Goal: Check status: Check status

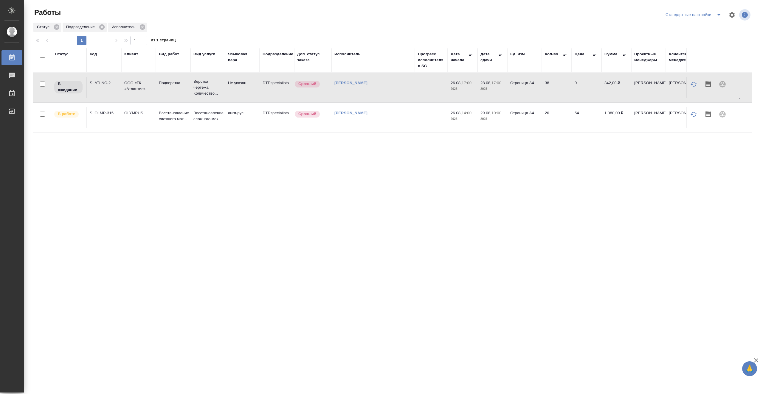
click at [328, 91] on td "Срочный" at bounding box center [312, 87] width 37 height 21
click at [314, 173] on div "Статус Код Клиент Вид работ Вид услуги Языковая пара Подразделение Доп. статус …" at bounding box center [392, 155] width 719 height 214
click at [398, 98] on td "[PERSON_NAME]" at bounding box center [372, 87] width 83 height 21
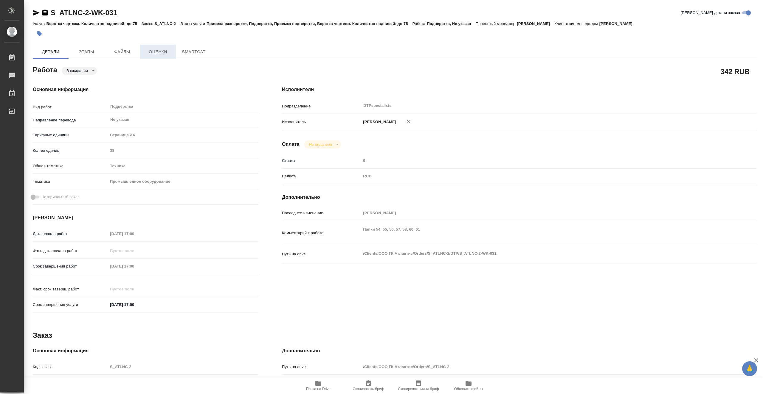
type textarea "x"
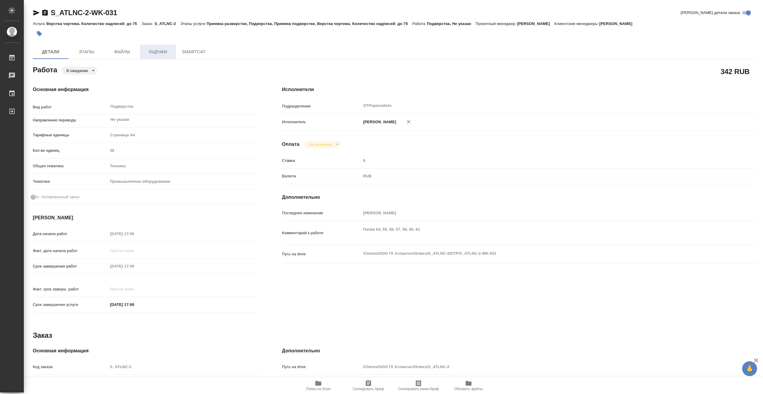
type textarea "x"
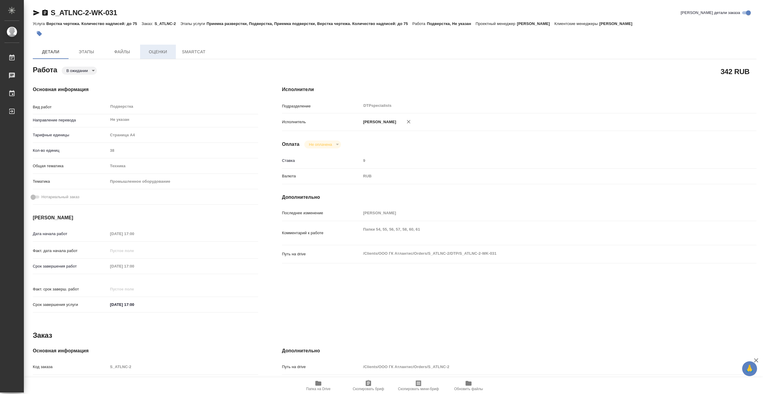
type textarea "x"
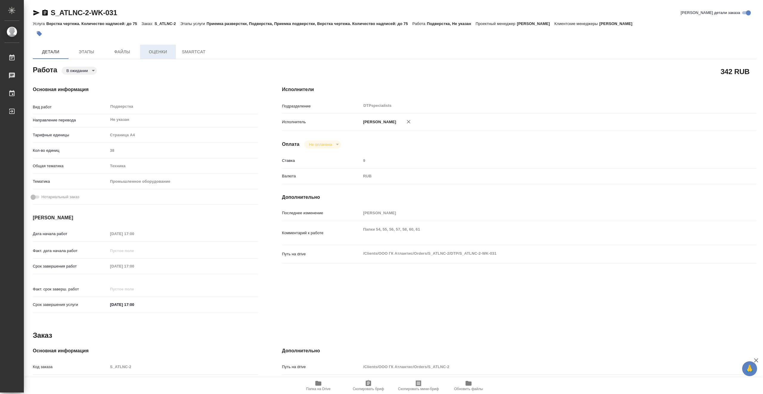
type textarea "x"
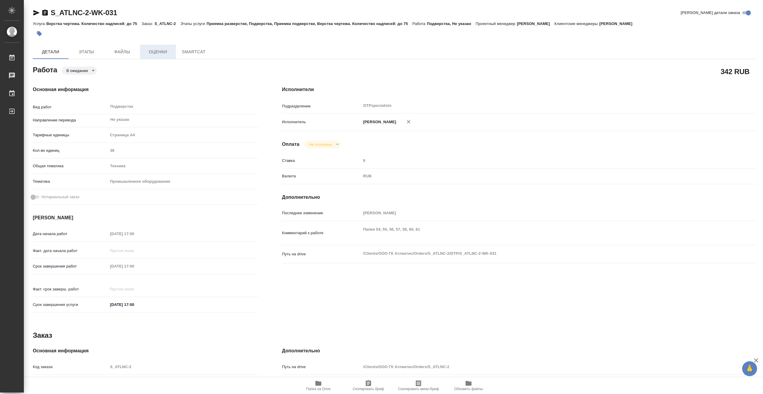
type textarea "x"
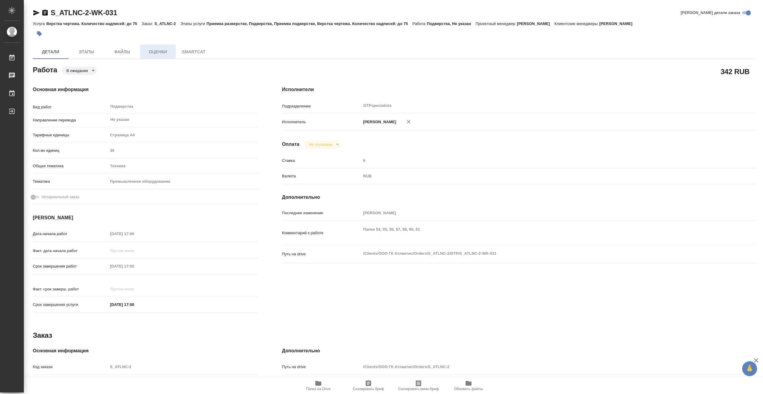
type textarea "x"
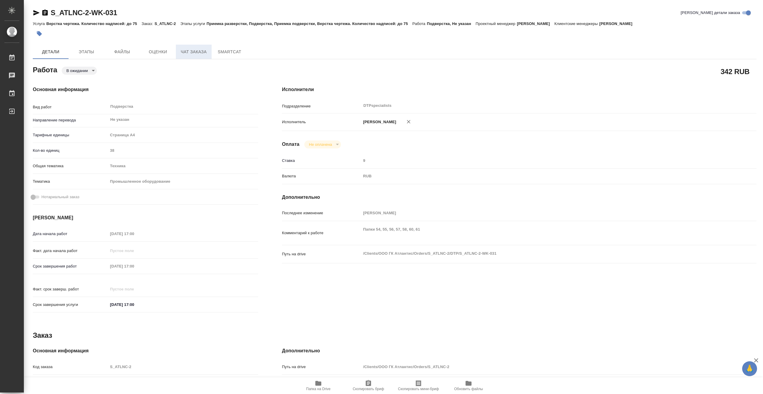
type textarea "x"
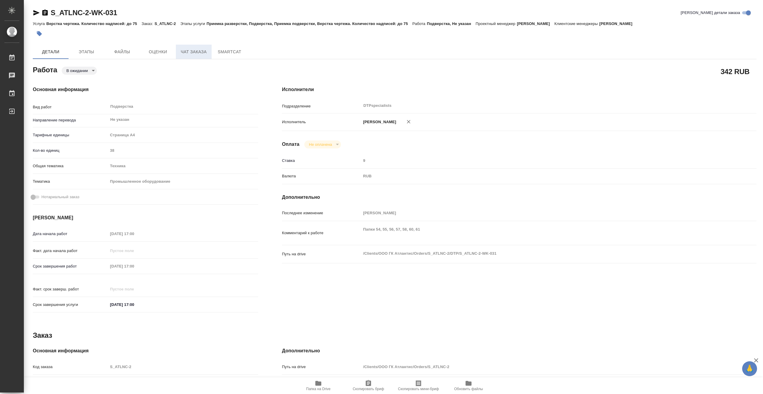
click at [194, 54] on span "Чат заказа" at bounding box center [193, 51] width 29 height 7
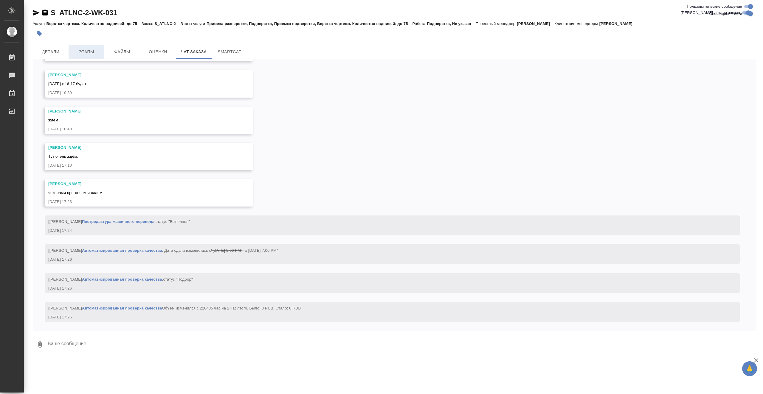
scroll to position [7287, 0]
click at [84, 52] on span "Этапы" at bounding box center [86, 51] width 29 height 7
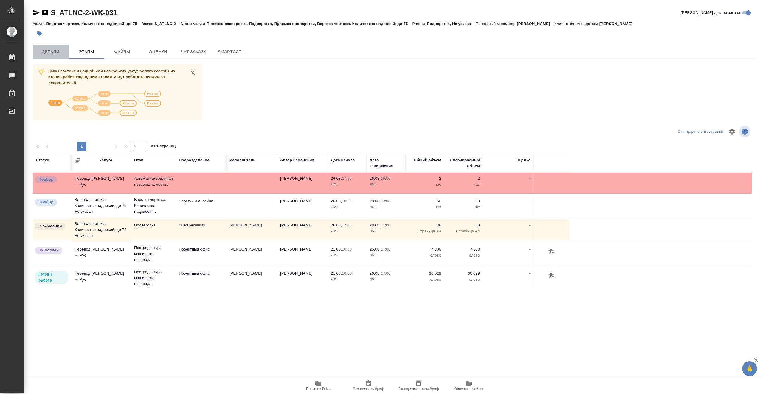
click at [49, 51] on span "Детали" at bounding box center [50, 51] width 29 height 7
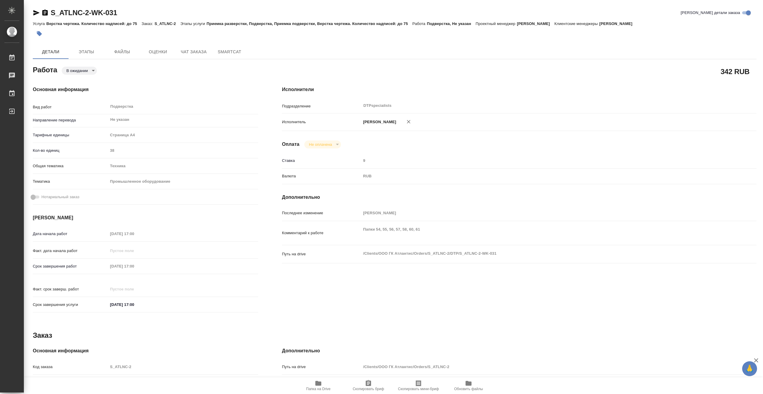
type textarea "x"
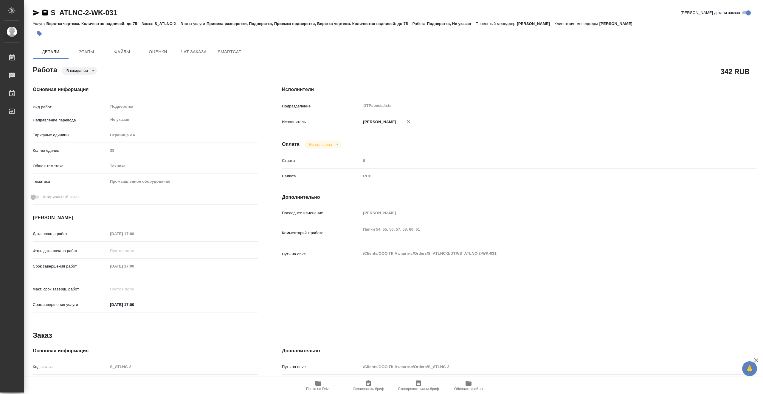
type textarea "x"
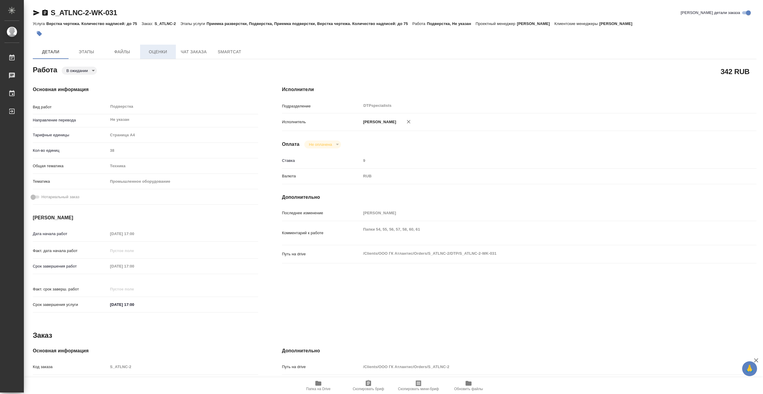
click at [175, 52] on button "Оценки" at bounding box center [158, 52] width 36 height 14
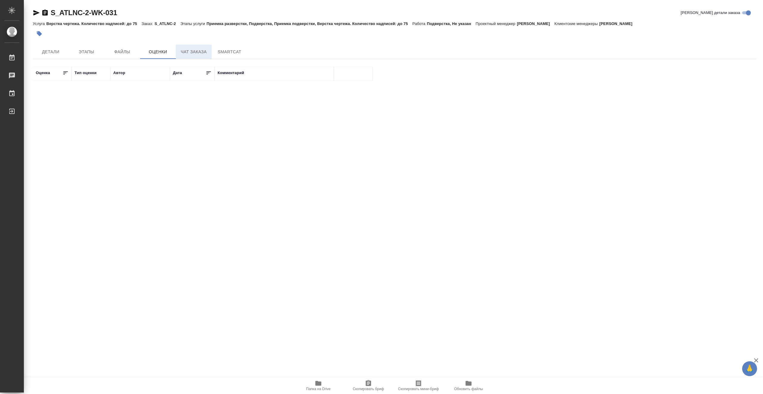
click at [186, 52] on span "Чат заказа" at bounding box center [193, 51] width 29 height 7
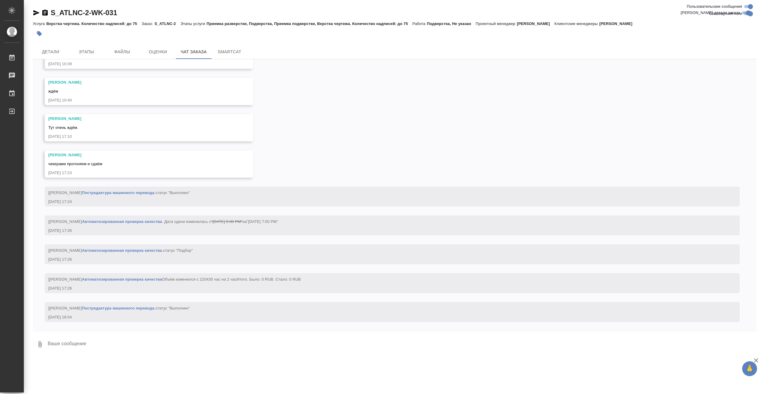
scroll to position [7316, 0]
click at [86, 49] on span "Этапы" at bounding box center [86, 51] width 29 height 7
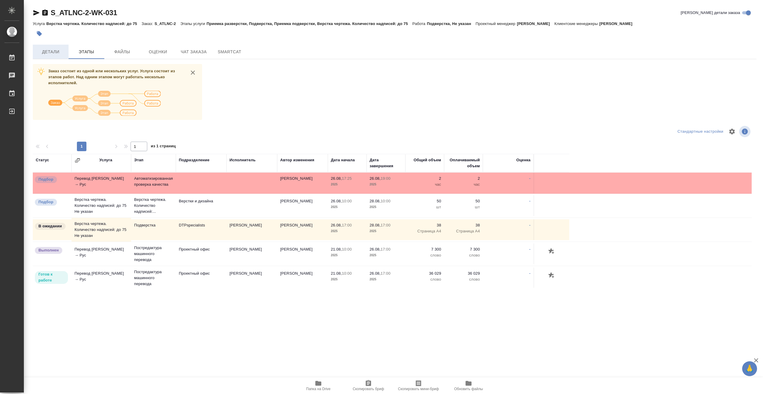
click at [61, 52] on span "Детали" at bounding box center [50, 51] width 29 height 7
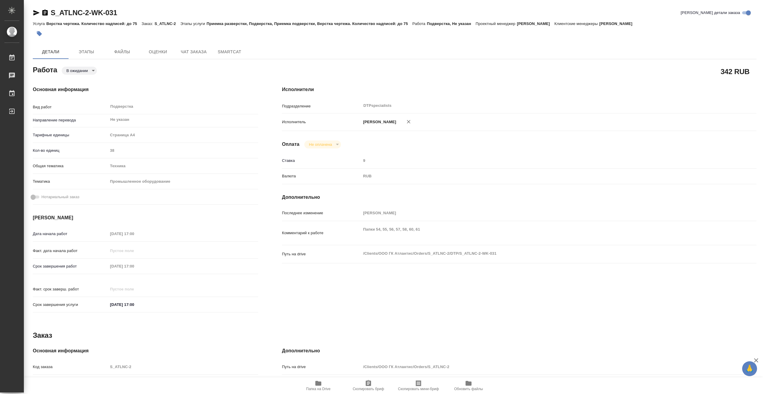
type textarea "x"
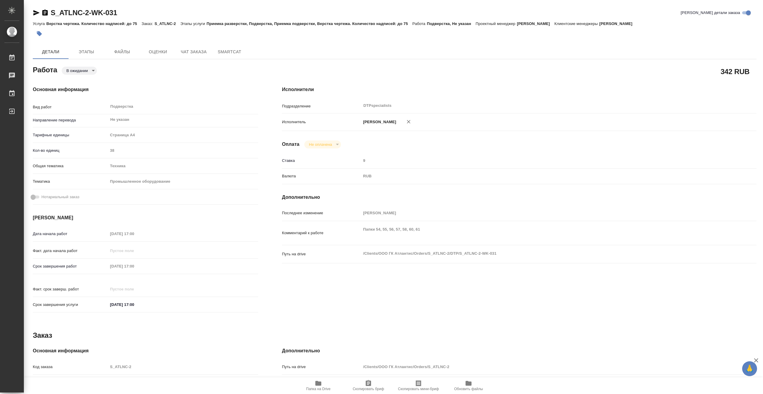
type textarea "x"
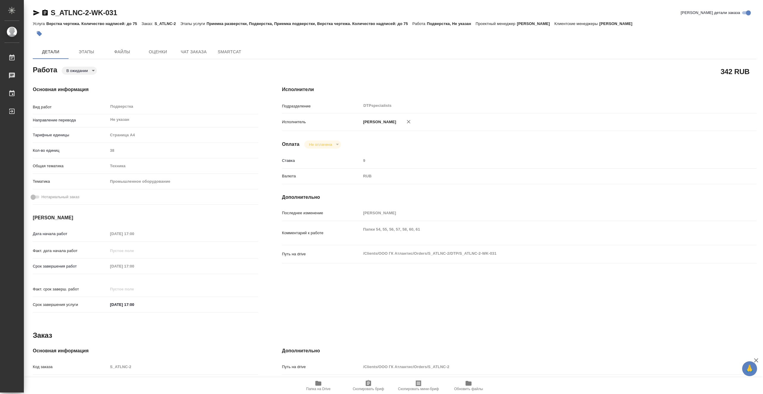
type textarea "x"
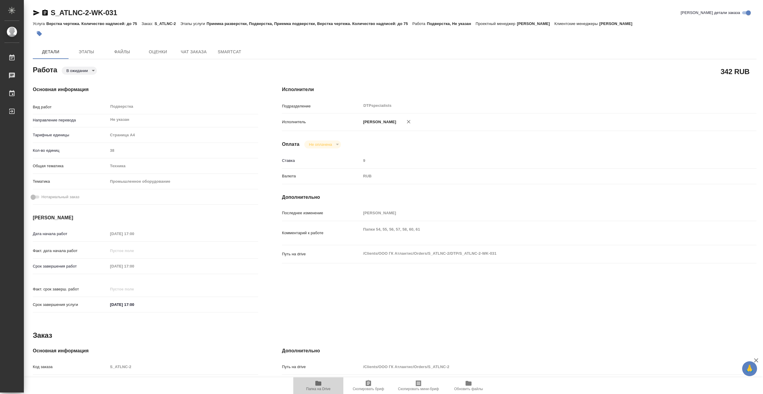
click at [322, 389] on span "Папка на Drive" at bounding box center [318, 389] width 24 height 4
type textarea "x"
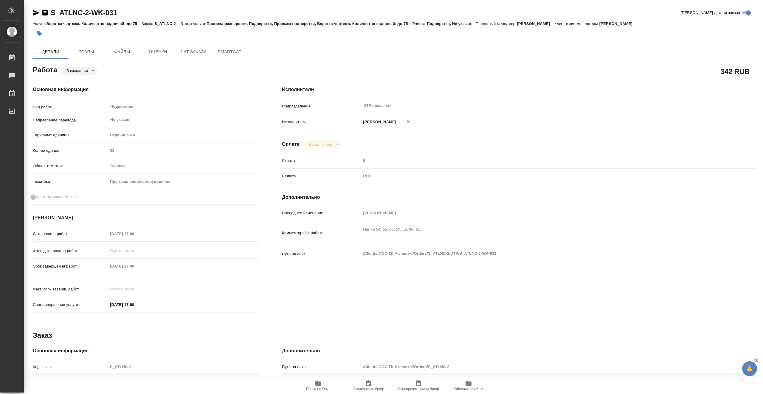
type textarea "x"
click at [97, 52] on span "Этапы" at bounding box center [86, 51] width 29 height 7
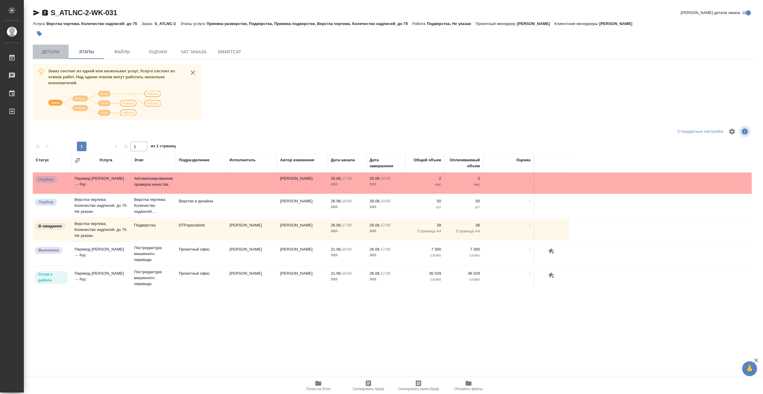
click at [61, 51] on span "Детали" at bounding box center [50, 51] width 29 height 7
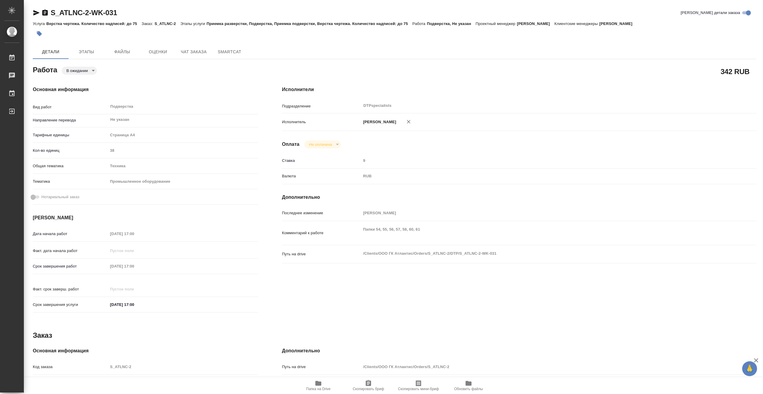
type textarea "x"
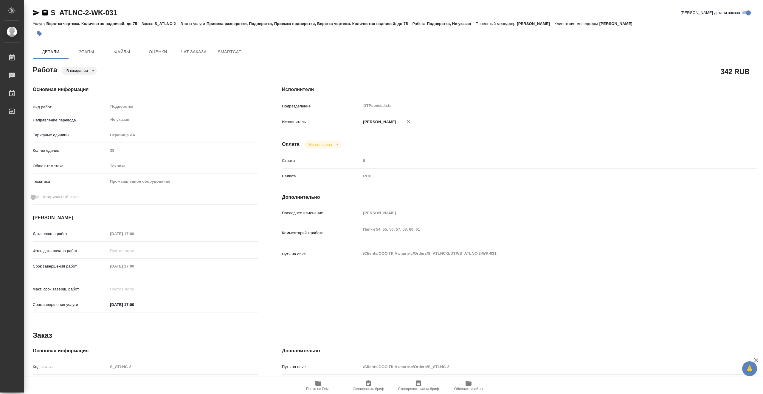
type textarea "x"
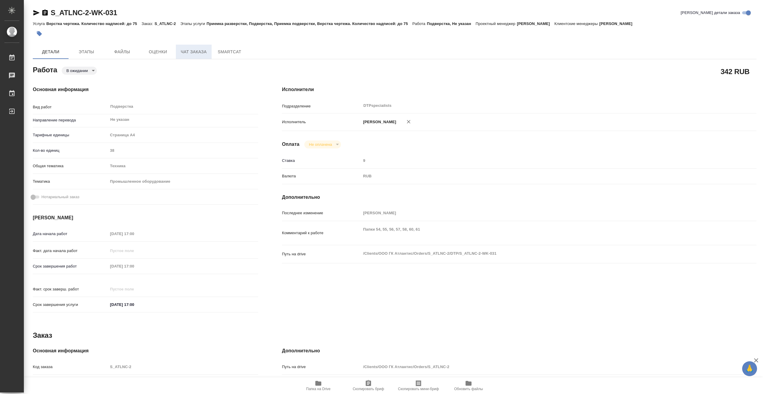
click at [195, 55] on span "Чат заказа" at bounding box center [193, 51] width 29 height 7
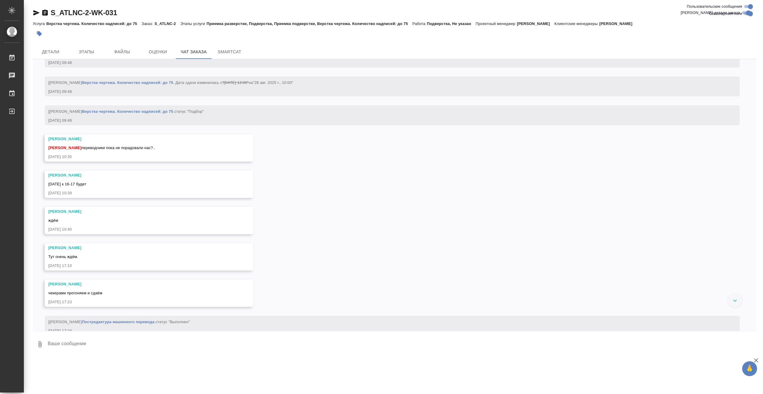
scroll to position [7316, 0]
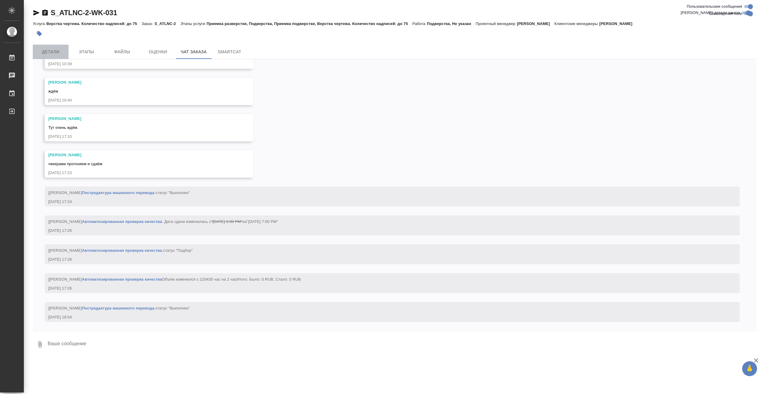
click at [55, 52] on span "Детали" at bounding box center [50, 51] width 29 height 7
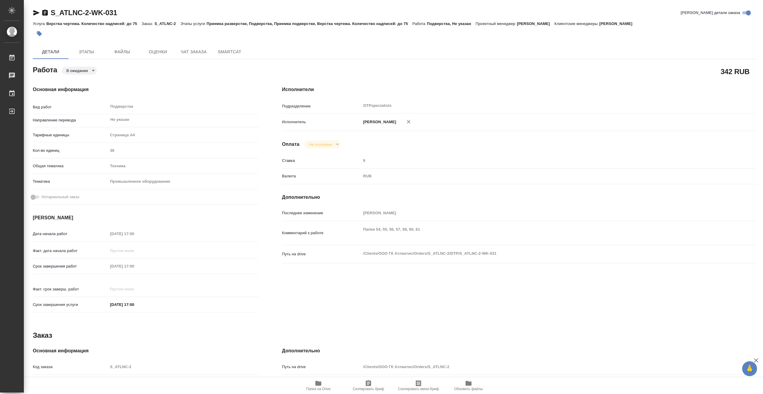
type textarea "x"
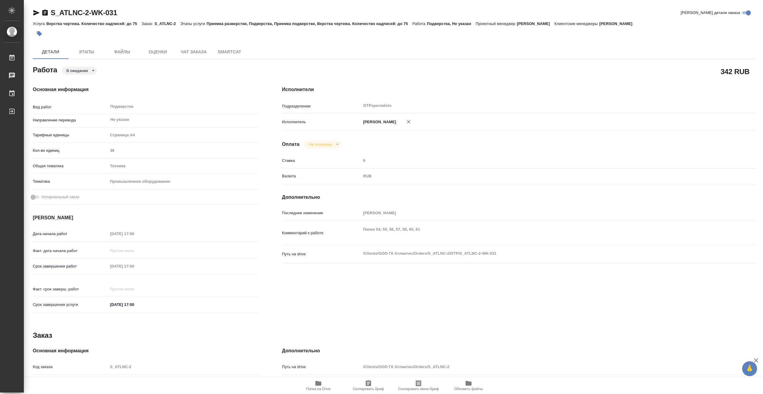
type textarea "x"
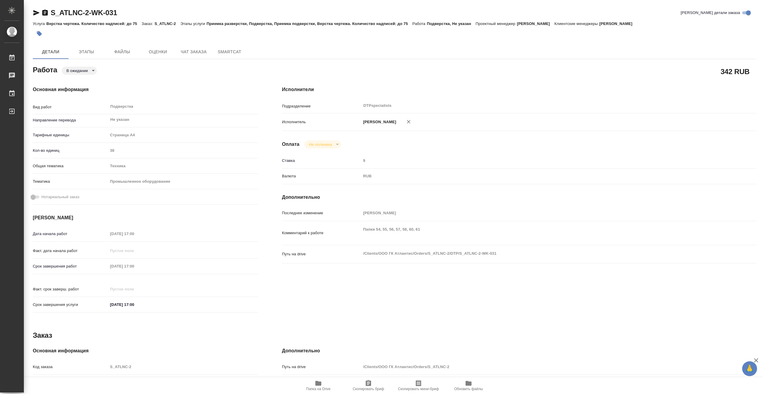
type textarea "x"
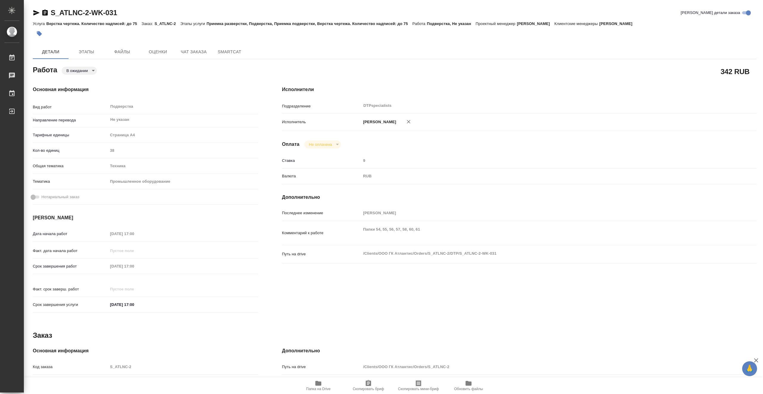
type textarea "x"
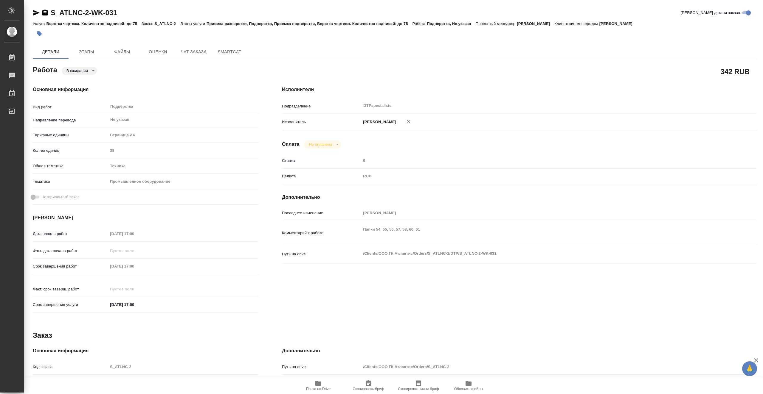
click at [36, 14] on icon "button" at bounding box center [36, 12] width 6 height 5
click at [96, 53] on span "Этапы" at bounding box center [86, 51] width 29 height 7
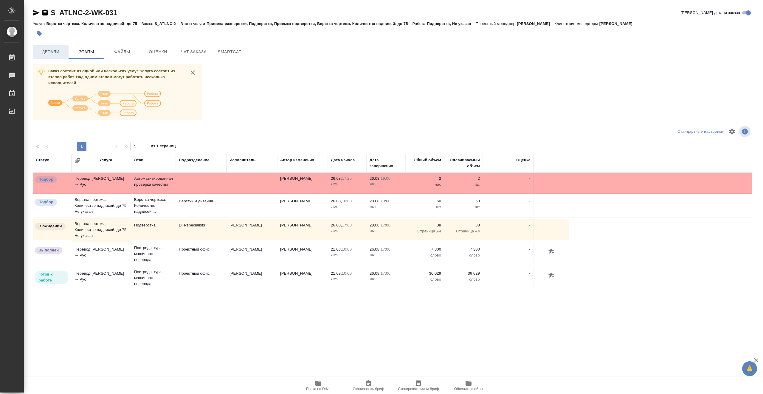
click at [56, 56] on button "Детали" at bounding box center [51, 52] width 36 height 14
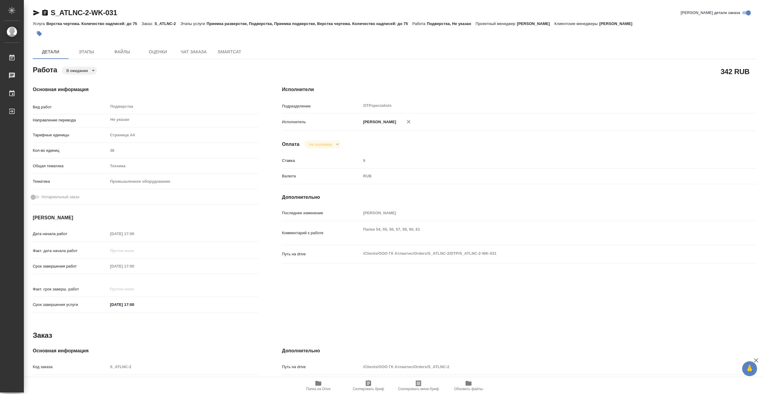
type textarea "x"
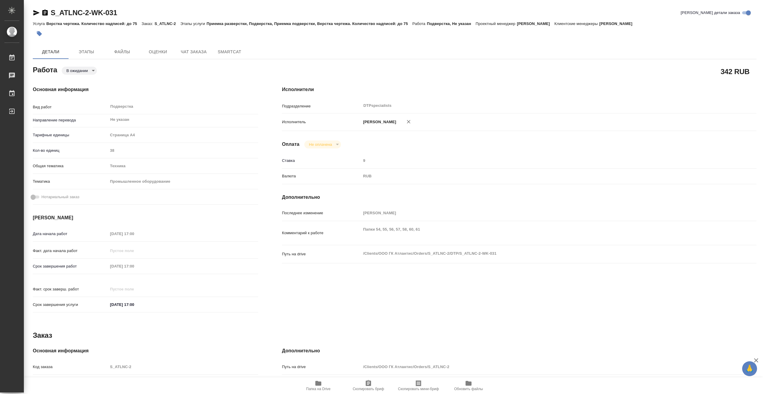
type textarea "x"
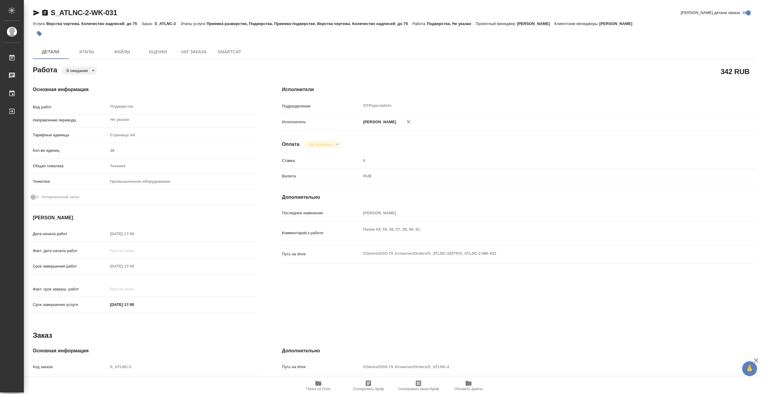
type textarea "x"
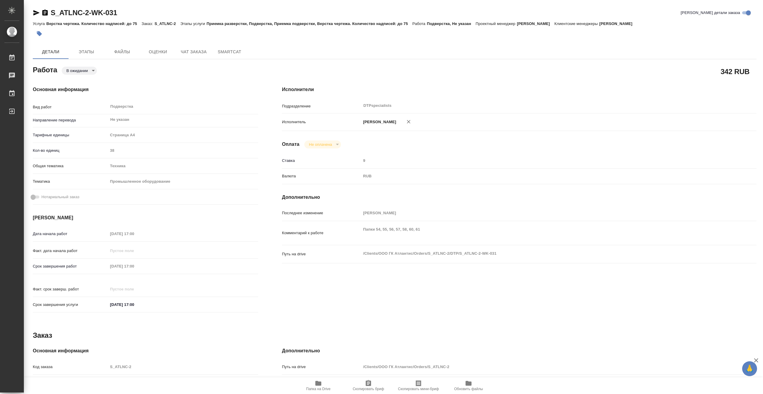
click at [325, 388] on span "Папка на Drive" at bounding box center [318, 389] width 24 height 4
click at [91, 52] on span "Этапы" at bounding box center [86, 51] width 29 height 7
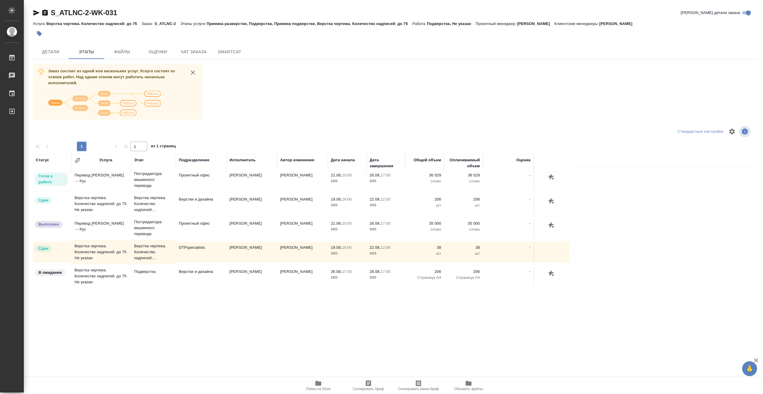
scroll to position [99, 0]
click at [269, 257] on td "[PERSON_NAME]" at bounding box center [251, 251] width 51 height 21
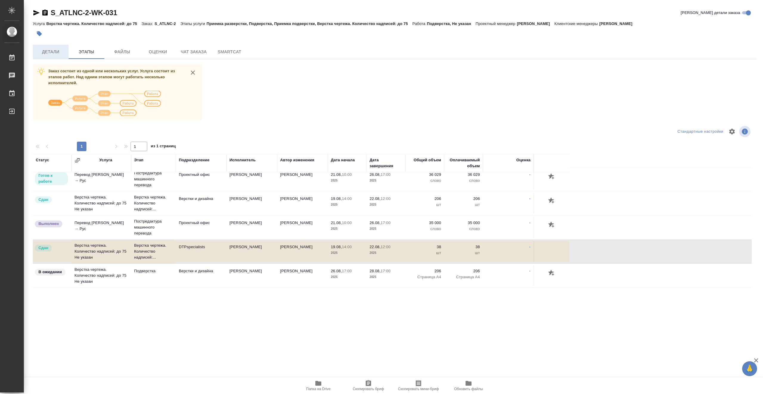
click at [54, 53] on span "Детали" at bounding box center [50, 51] width 29 height 7
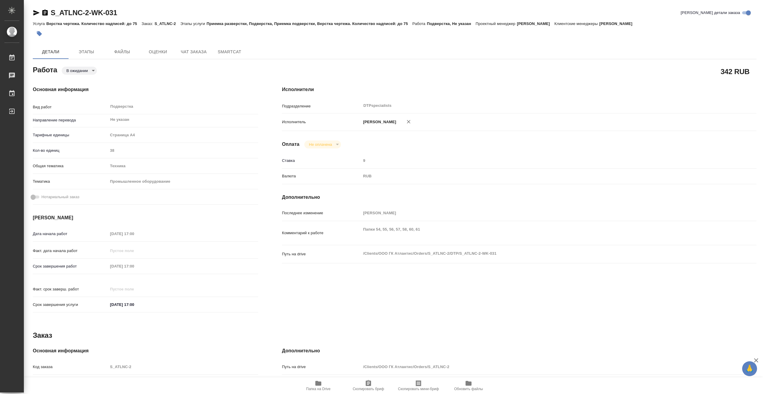
type textarea "x"
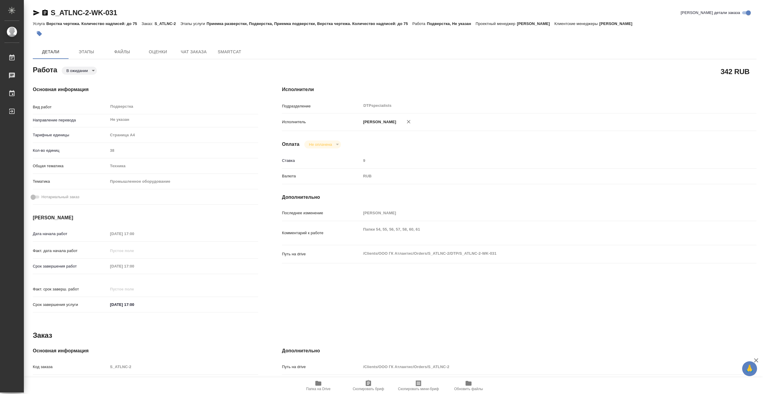
type textarea "x"
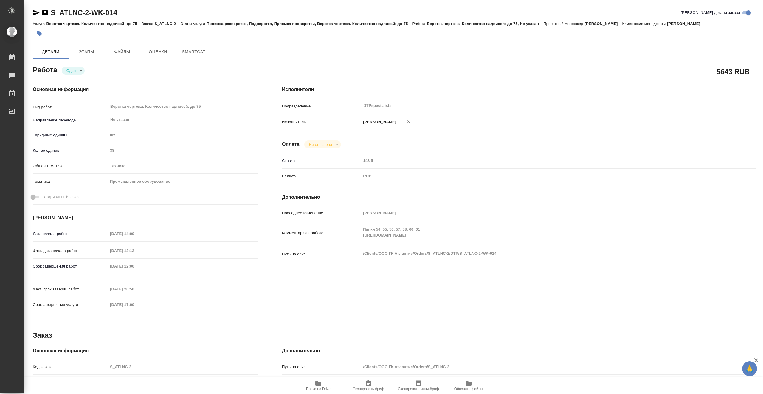
type textarea "x"
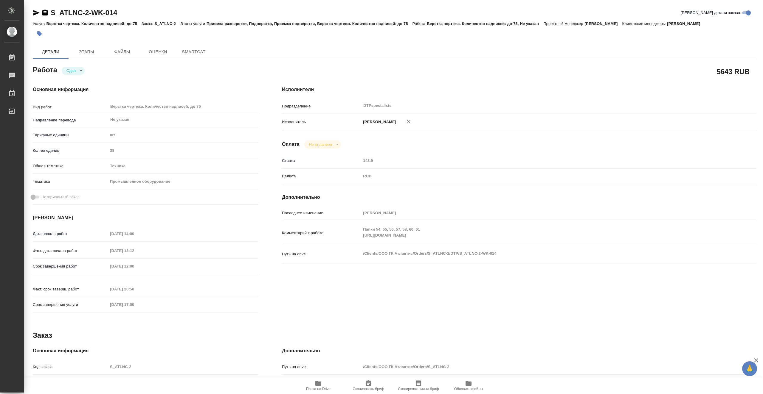
type textarea "x"
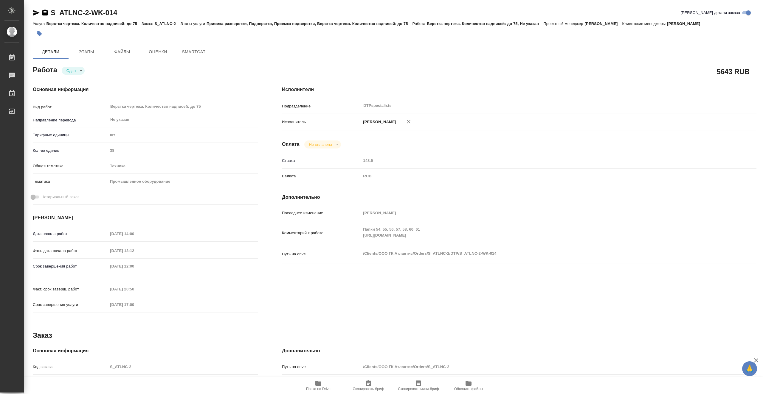
type textarea "x"
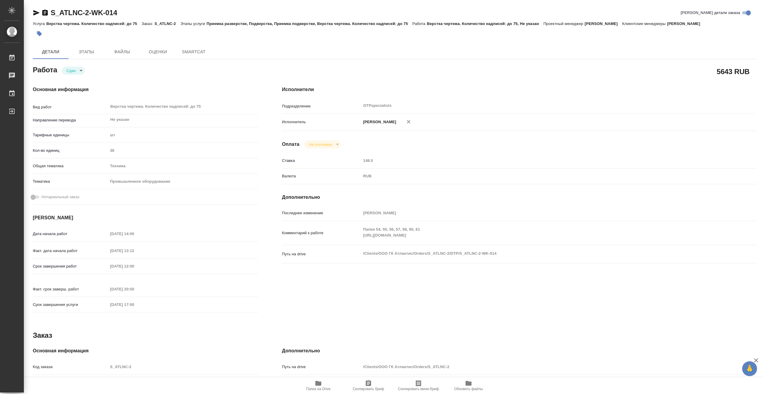
type textarea "x"
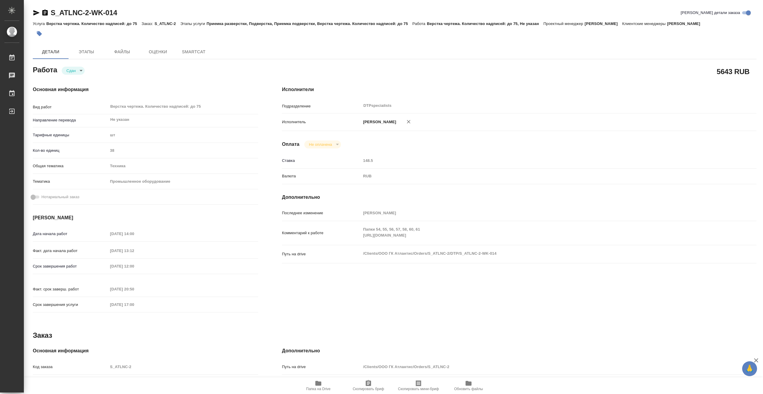
type textarea "x"
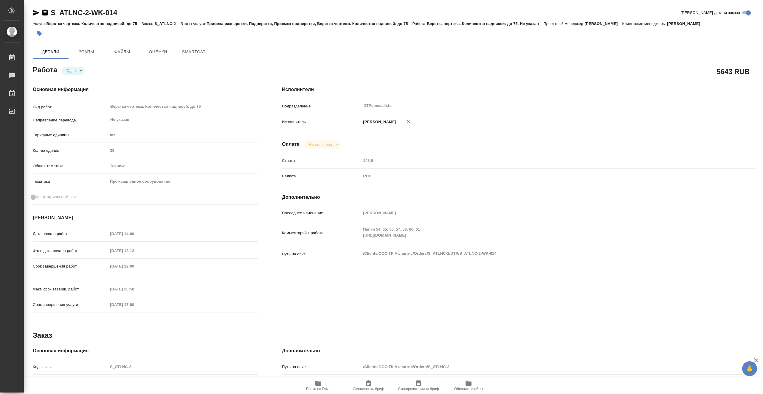
type textarea "x"
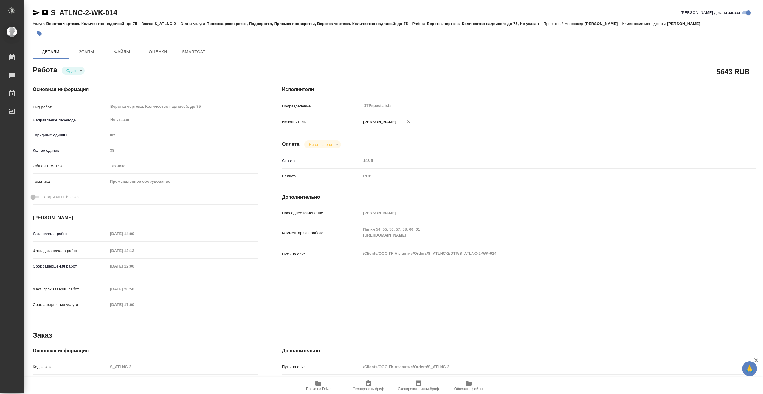
type textarea "x"
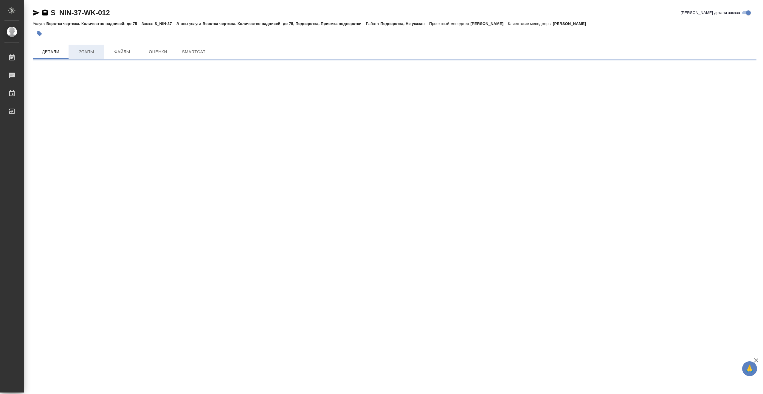
click at [94, 53] on span "Этапы" at bounding box center [86, 51] width 29 height 7
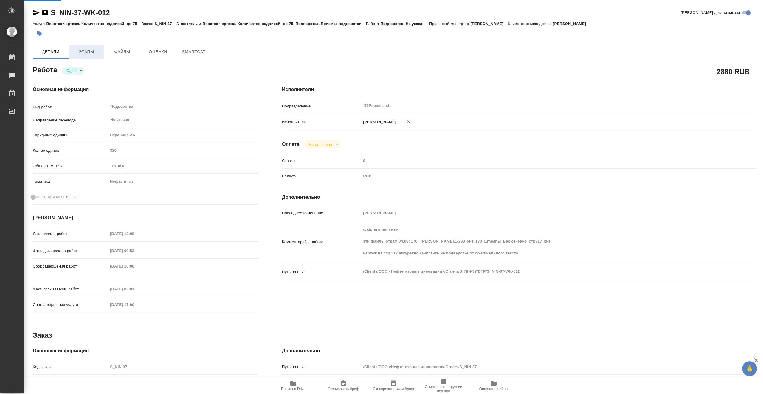
type textarea "x"
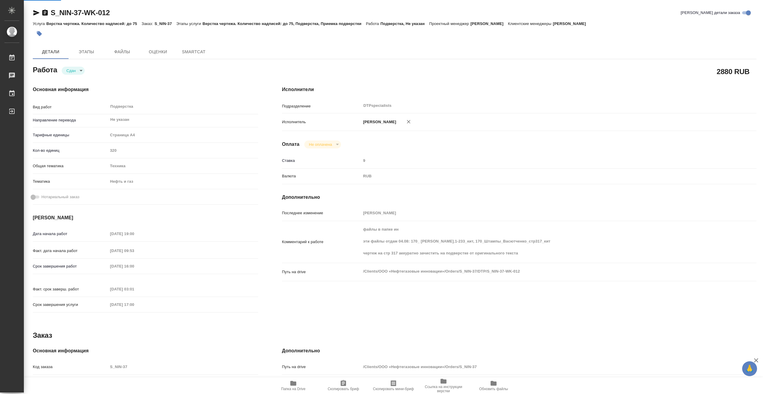
type textarea "x"
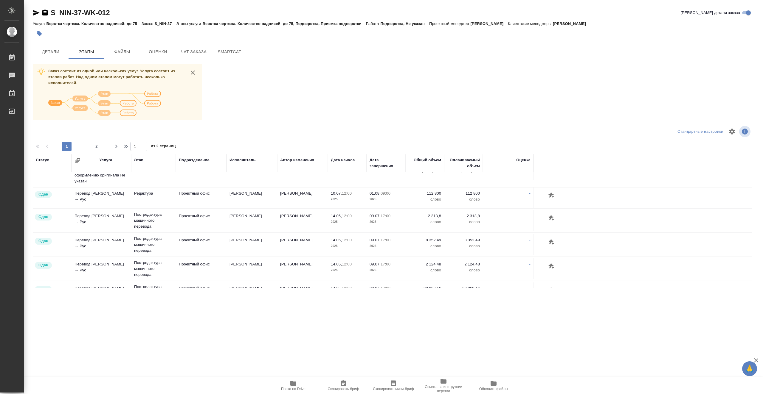
scroll to position [268, 0]
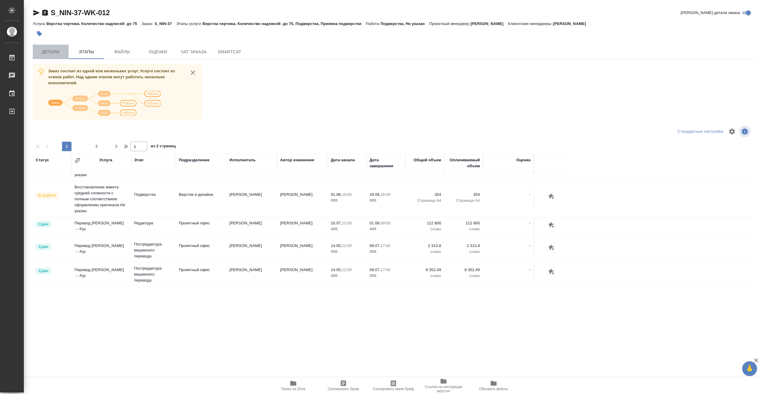
click at [43, 52] on span "Детали" at bounding box center [50, 51] width 29 height 7
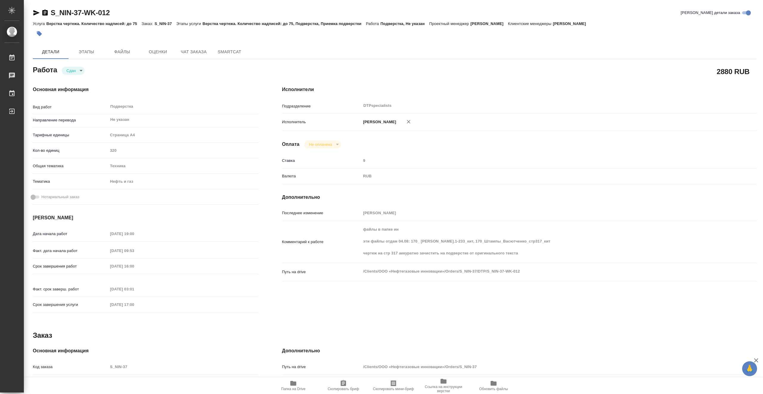
type textarea "x"
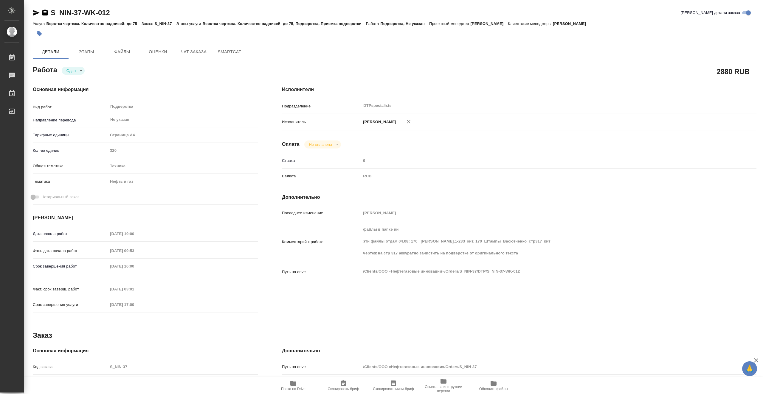
type textarea "x"
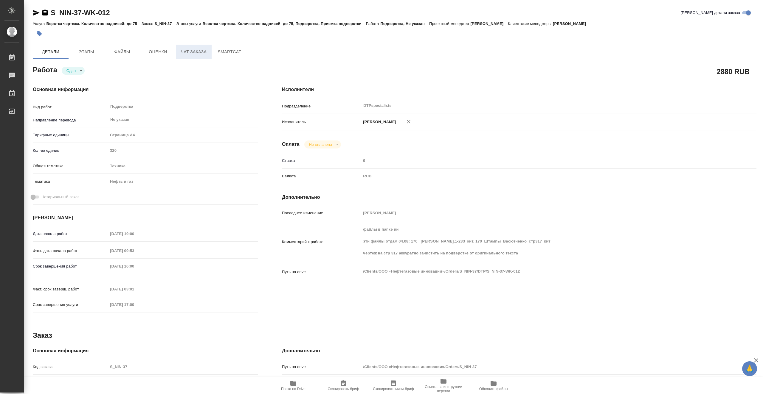
click at [191, 51] on span "Чат заказа" at bounding box center [193, 51] width 29 height 7
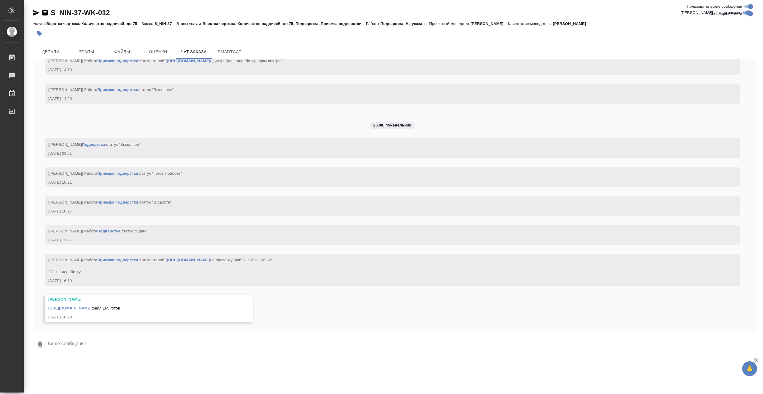
scroll to position [28899, 0]
click at [210, 258] on link "https://tera.awatera.com/Work/6806997b106aacf7fd93b59e/" at bounding box center [188, 260] width 43 height 4
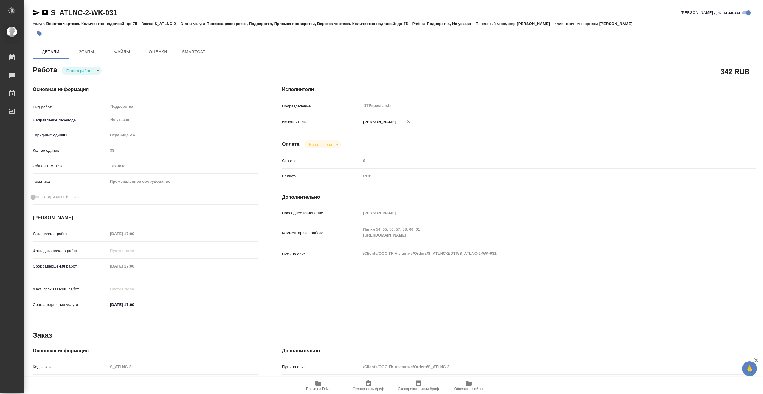
type textarea "x"
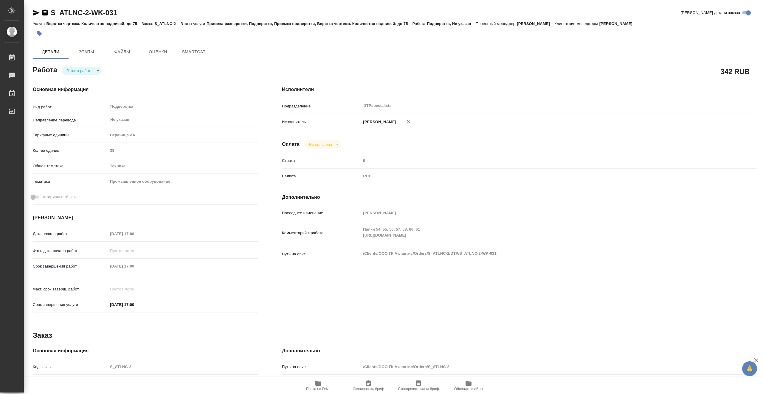
type textarea "x"
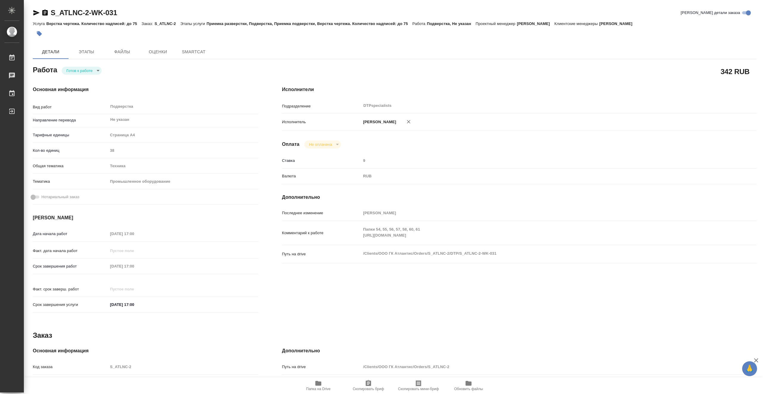
type textarea "x"
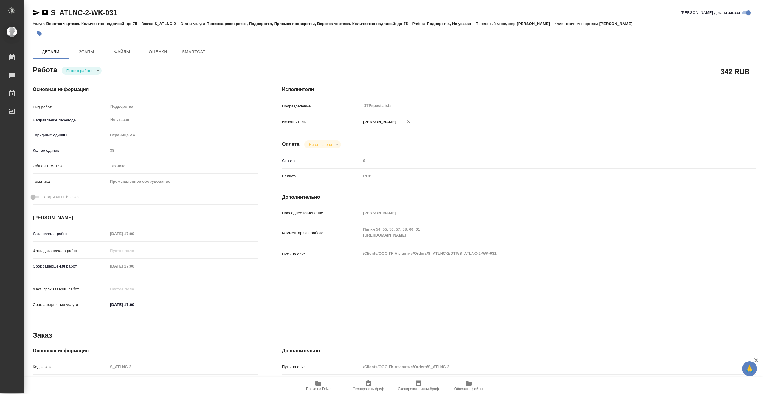
type textarea "x"
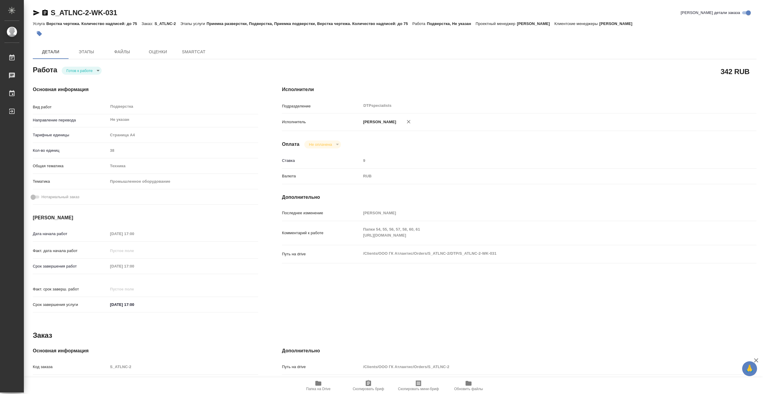
type textarea "x"
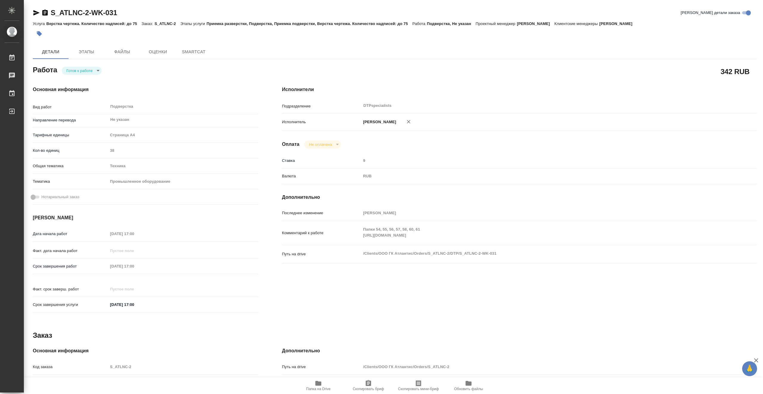
type textarea "x"
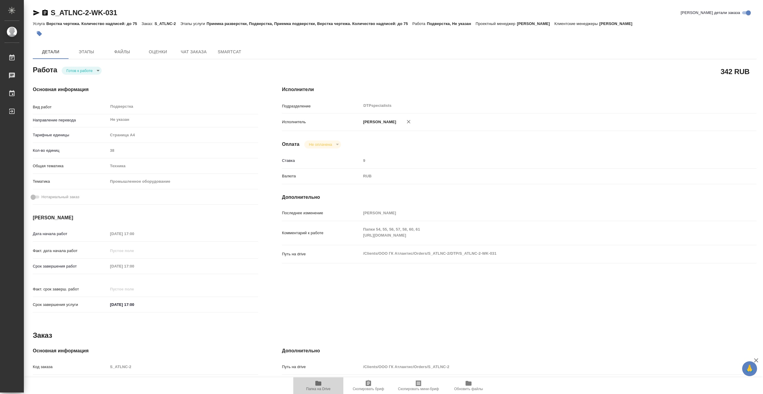
click at [328, 389] on span "Папка на Drive" at bounding box center [318, 389] width 24 height 4
type textarea "x"
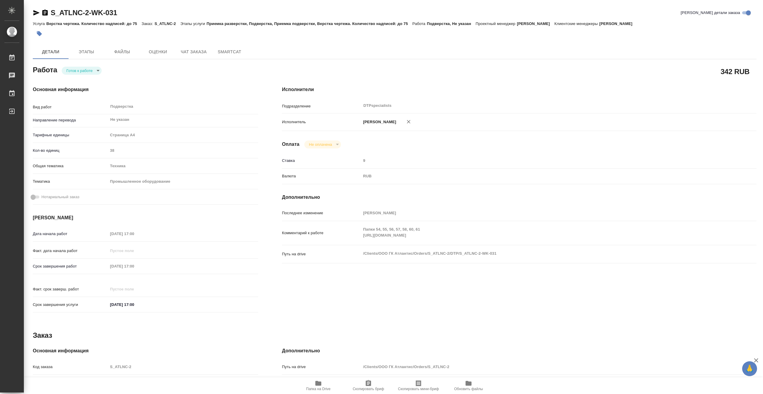
type textarea "x"
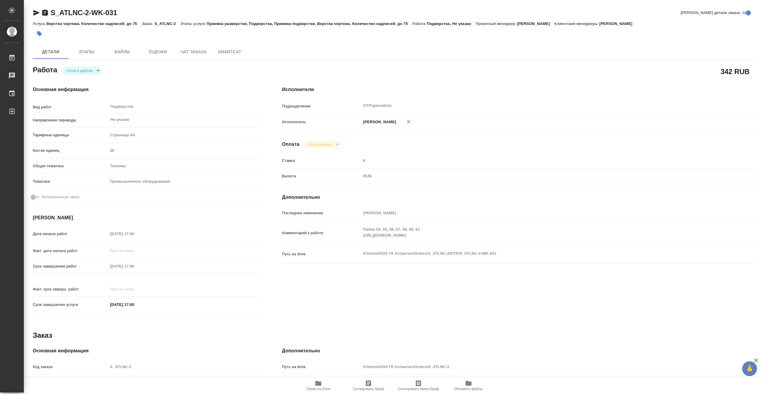
type textarea "x"
click at [94, 72] on body "🙏 .cls-1 fill:#fff; AWATERA Vasiutchenko [PERSON_NAME] 0 Чаты График Выйти S_AT…" at bounding box center [381, 197] width 763 height 394
click at [91, 72] on li "В работе" at bounding box center [82, 71] width 40 height 10
type textarea "x"
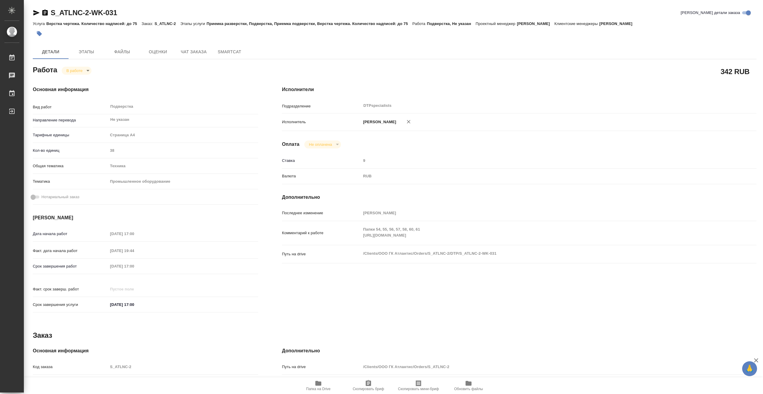
type textarea "x"
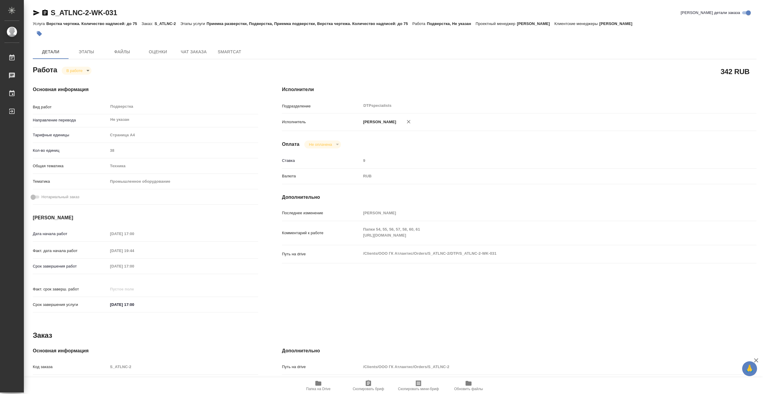
type textarea "x"
